Goal: Entertainment & Leisure: Consume media (video, audio)

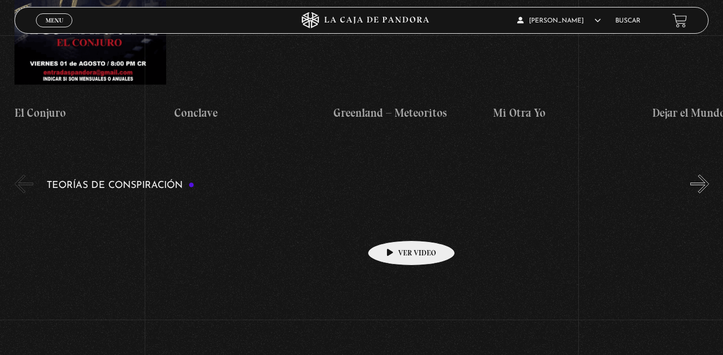
scroll to position [2198, 0]
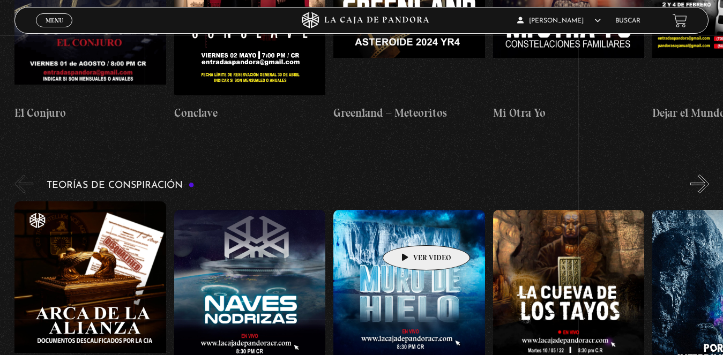
click at [411, 229] on figure at bounding box center [409, 306] width 152 height 193
click at [408, 220] on figure at bounding box center [409, 306] width 152 height 193
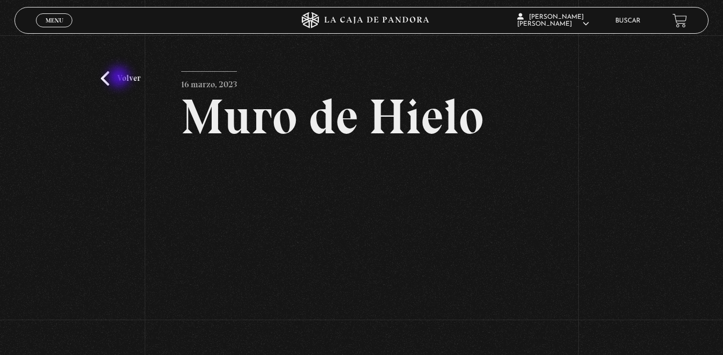
click at [120, 78] on link "Volver" at bounding box center [121, 78] width 40 height 14
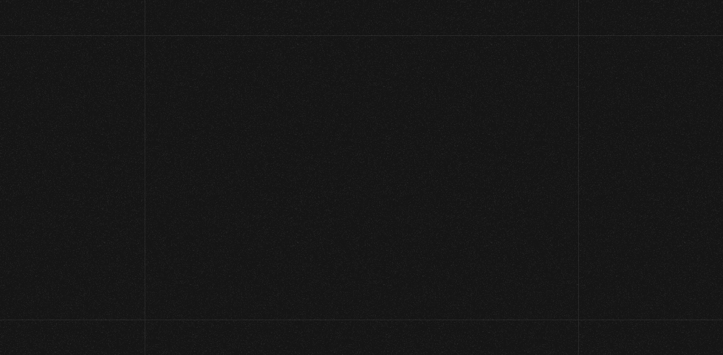
scroll to position [2198, 0]
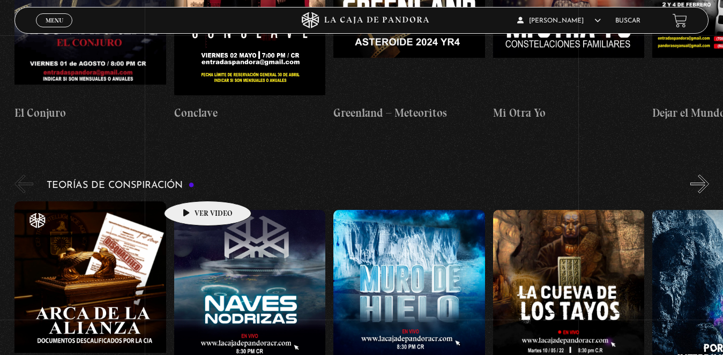
click at [196, 210] on figure at bounding box center [250, 306] width 152 height 193
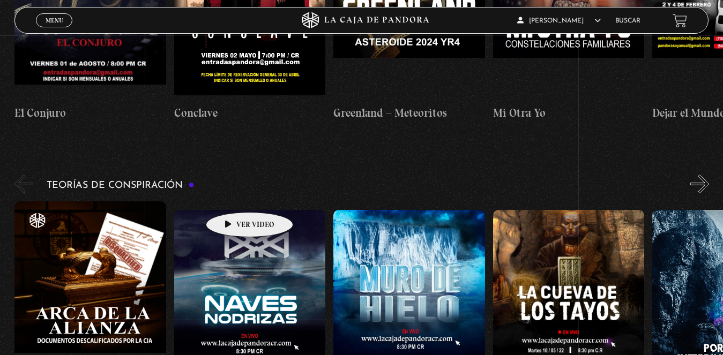
click at [233, 210] on figure at bounding box center [250, 306] width 152 height 193
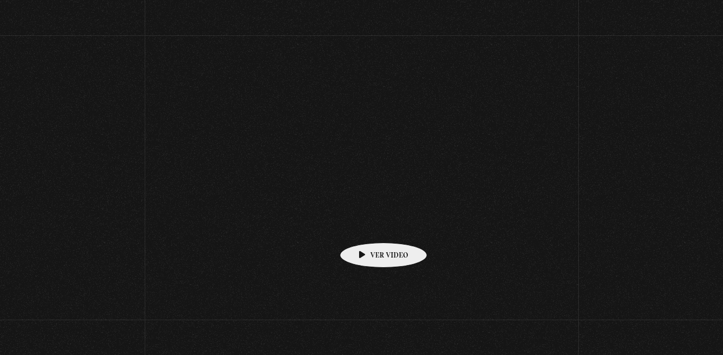
scroll to position [2198, 0]
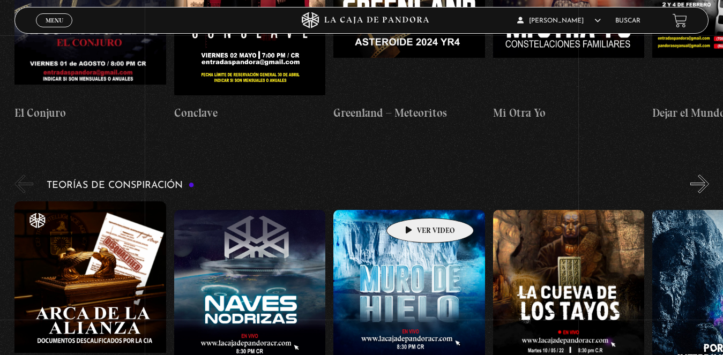
click at [413, 210] on figure at bounding box center [409, 306] width 152 height 193
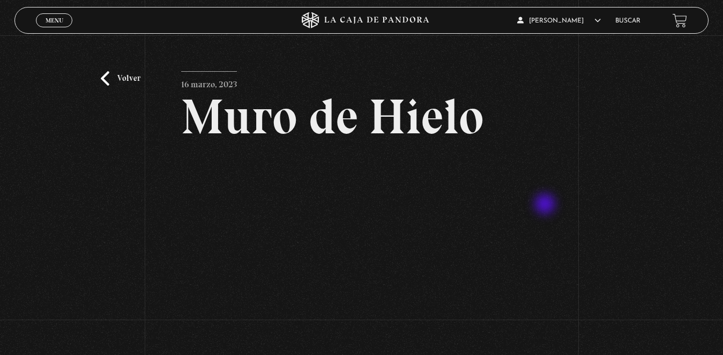
scroll to position [54, 0]
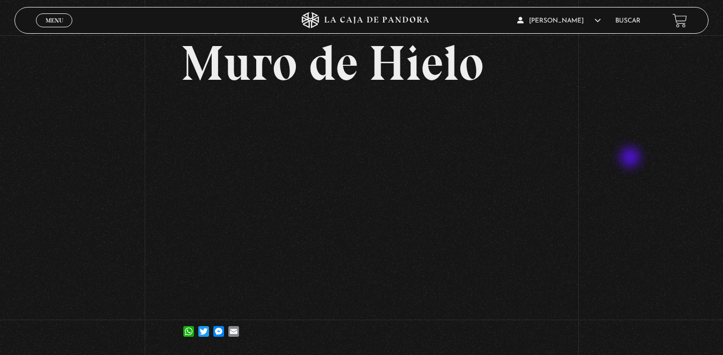
click at [631, 159] on div "Volver [DATE] Muro de Hielo WhatsApp Twitter Messenger Email" at bounding box center [361, 169] width 723 height 375
click at [679, 124] on div "Volver [DATE] Muro de Hielo WhatsApp Twitter Messenger Email" at bounding box center [361, 169] width 723 height 375
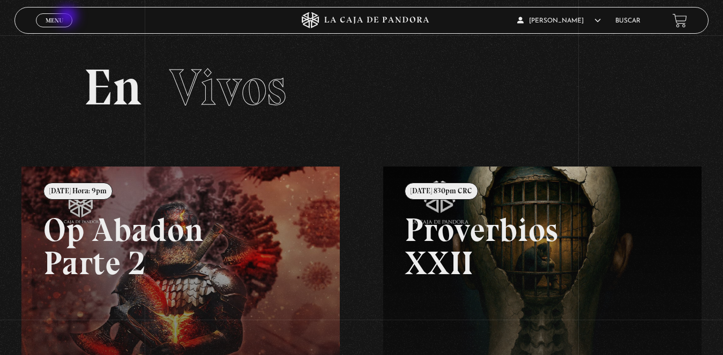
click at [69, 17] on link "Menu Cerrar" at bounding box center [54, 20] width 36 height 14
click at [69, 17] on div at bounding box center [361, 177] width 723 height 355
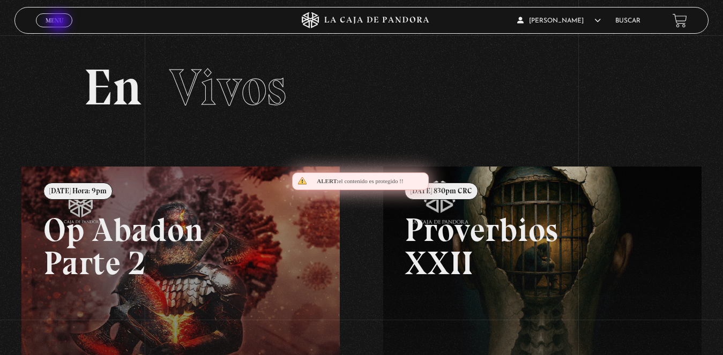
click at [59, 23] on span "Menu" at bounding box center [55, 20] width 18 height 6
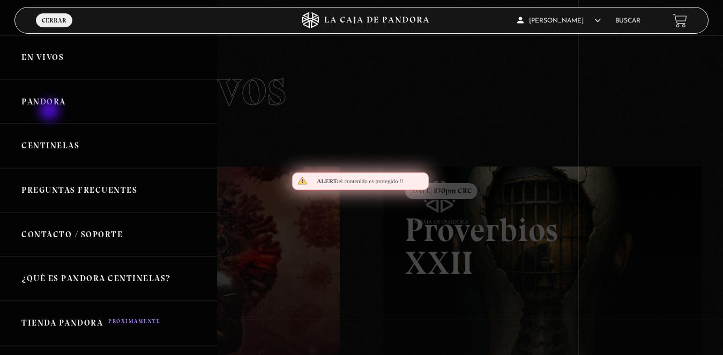
click at [51, 102] on link "Pandora" at bounding box center [108, 102] width 217 height 44
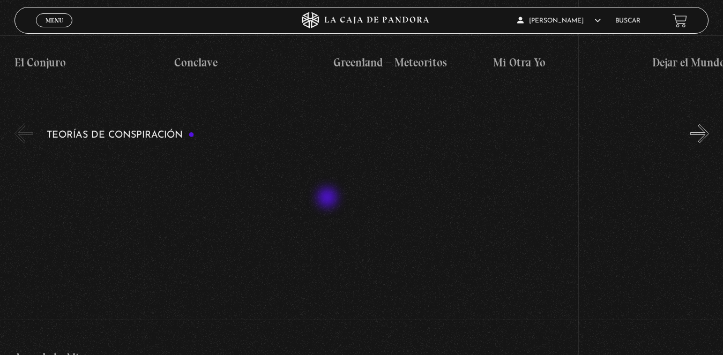
scroll to position [2251, 0]
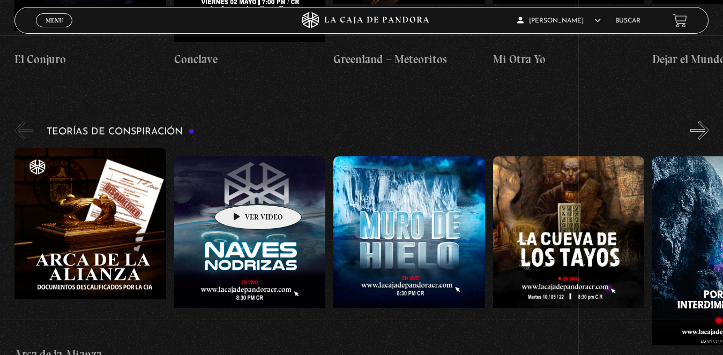
click at [241, 189] on figure at bounding box center [250, 253] width 152 height 193
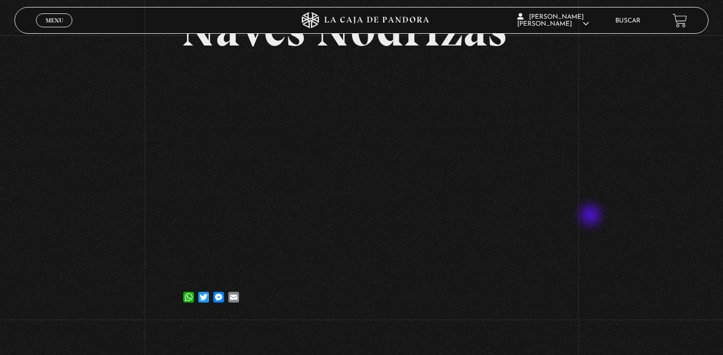
scroll to position [54, 0]
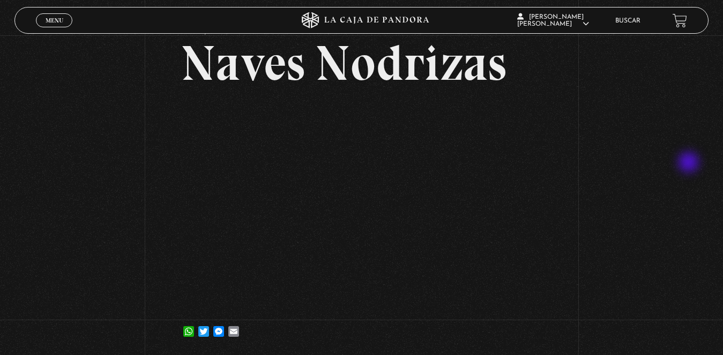
click at [690, 163] on div "Volver 1 abril, 2023 Naves Nodrizas WhatsApp Twitter Messenger Email" at bounding box center [361, 169] width 723 height 375
click at [599, 88] on div "Volver 1 abril, 2023 Naves Nodrizas WhatsApp Twitter Messenger Email" at bounding box center [361, 169] width 723 height 375
click at [701, 163] on div "Volver 1 abril, 2023 Naves Nodrizas WhatsApp Twitter Messenger Email" at bounding box center [361, 169] width 723 height 375
click at [661, 160] on div "Volver 1 abril, 2023 Naves Nodrizas WhatsApp Twitter Messenger Email" at bounding box center [361, 169] width 723 height 375
click at [673, 187] on div "Volver 1 abril, 2023 Naves Nodrizas WhatsApp Twitter Messenger Email" at bounding box center [361, 169] width 723 height 375
